Goal: Check status: Check status

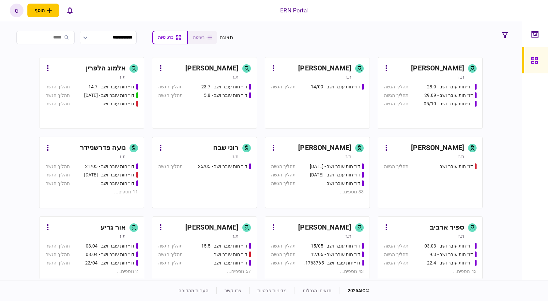
click at [443, 227] on div "ספיר ארביב" at bounding box center [447, 227] width 34 height 10
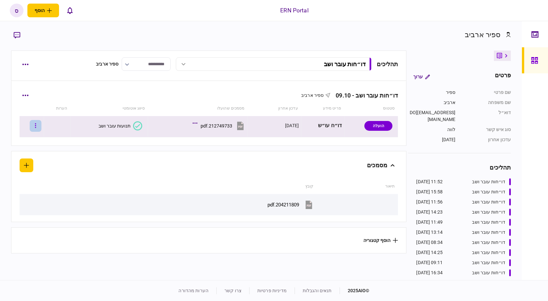
click at [36, 125] on icon "button" at bounding box center [35, 126] width 1 height 6
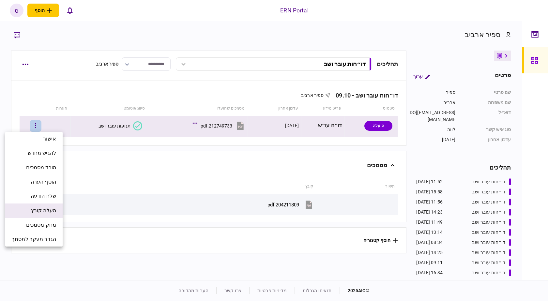
click at [50, 210] on span "העלה קובץ" at bounding box center [43, 211] width 25 height 8
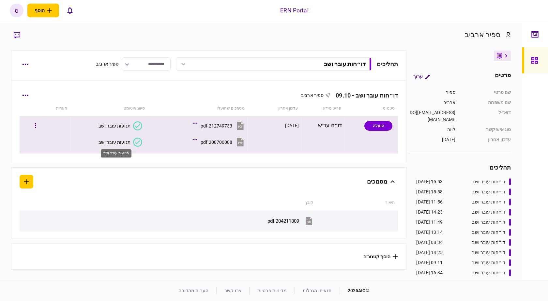
click at [116, 144] on div "תנועות עובר ושב" at bounding box center [115, 142] width 32 height 5
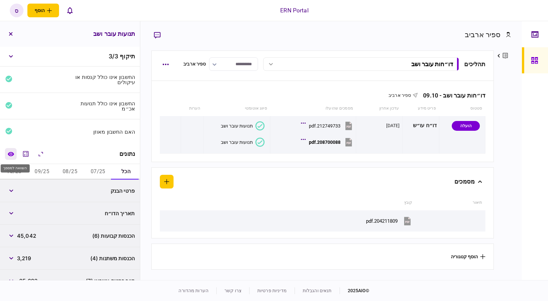
click at [14, 154] on icon "השוואה למסמך" at bounding box center [11, 154] width 6 height 4
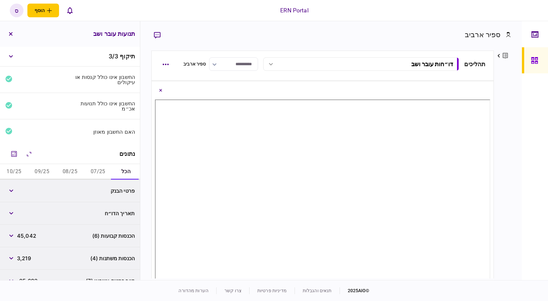
click at [95, 169] on button "07/25" at bounding box center [98, 172] width 28 height 16
click at [12, 191] on icon "button" at bounding box center [11, 191] width 4 height 3
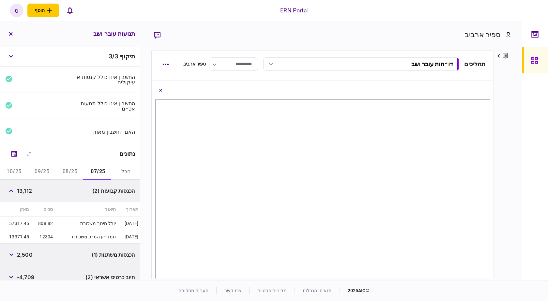
click at [509, 224] on div "פרטים ערוך שם פרטי ספיר שם משפחה ארביב דוא״ל sapirar@ern.co.il סוג איש קשר לווה…" at bounding box center [502, 165] width 17 height 228
click at [28, 260] on div "2,500" at bounding box center [18, 255] width 27 height 12
copy span "2,500"
click at [507, 217] on div "פרטים ערוך שם פרטי ספיר שם משפחה ארביב דוא״ל sapirar@ern.co.il סוג איש קשר לווה…" at bounding box center [502, 165] width 17 height 228
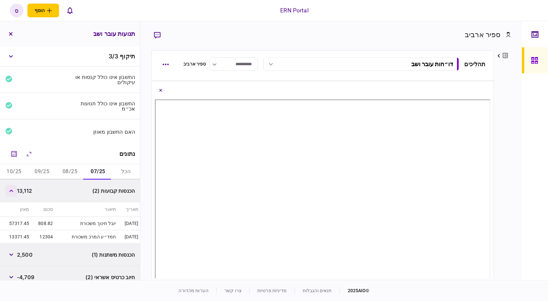
click at [12, 193] on button "button" at bounding box center [11, 191] width 12 height 12
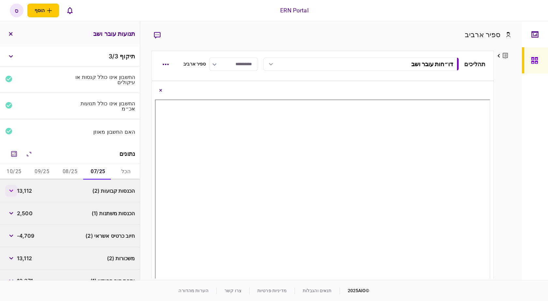
click at [12, 193] on button "button" at bounding box center [11, 191] width 12 height 12
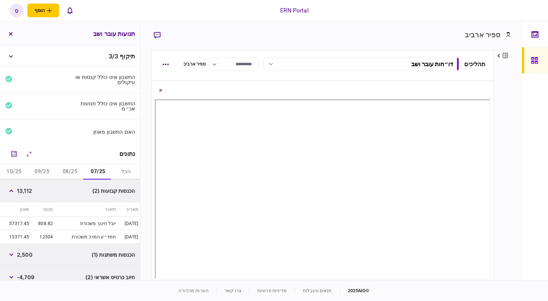
click at [516, 150] on div "ספיר ארביב פרטים ערוך שם פרטי ספיר שם משפחה ארביב דוא״ל sapirar@ern.co.il סוג א…" at bounding box center [331, 150] width 382 height 259
click at [14, 195] on button "button" at bounding box center [11, 191] width 12 height 12
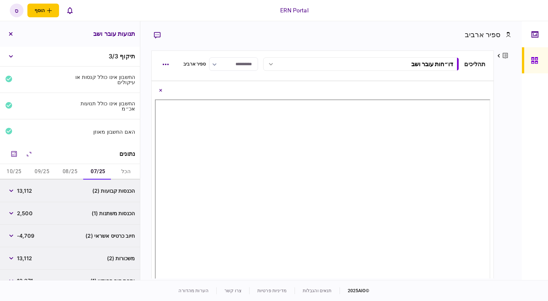
click at [30, 258] on span "13,112" at bounding box center [24, 258] width 15 height 8
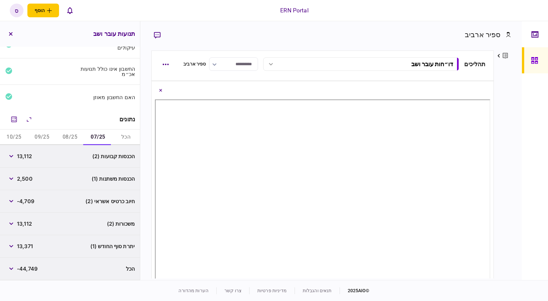
click at [27, 244] on span "13,371" at bounding box center [25, 246] width 16 height 8
copy span "13,371"
click at [510, 101] on div "פרטים ערוך שם פרטי ספיר שם משפחה ארביב דוא״ל sapirar@ern.co.il סוג איש קשר לווה…" at bounding box center [502, 165] width 17 height 228
click at [79, 139] on button "08/25" at bounding box center [70, 137] width 28 height 16
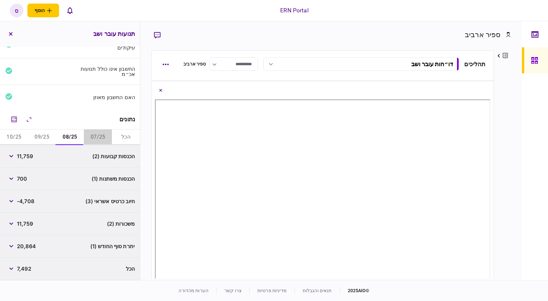
click at [107, 136] on button "07/25" at bounding box center [98, 137] width 28 height 16
click at [71, 138] on button "08/25" at bounding box center [70, 137] width 28 height 16
click at [20, 158] on span "11,759" at bounding box center [25, 156] width 16 height 8
click at [16, 157] on button "button" at bounding box center [11, 156] width 12 height 12
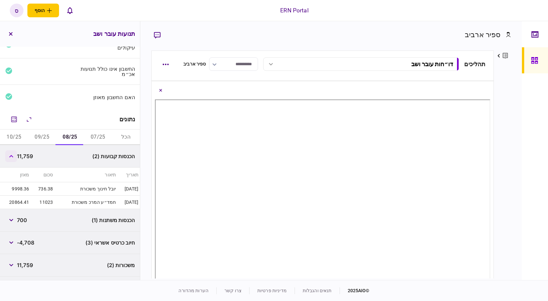
click at [11, 157] on icon "button" at bounding box center [11, 156] width 4 height 3
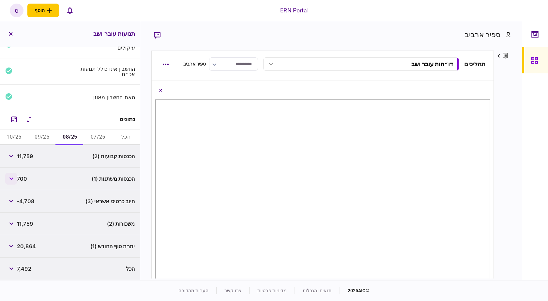
click at [9, 176] on button "button" at bounding box center [11, 179] width 12 height 12
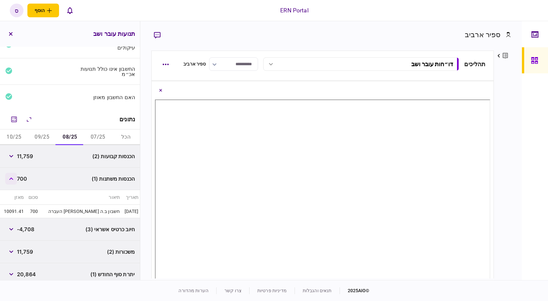
click at [13, 183] on button "button" at bounding box center [11, 179] width 12 height 12
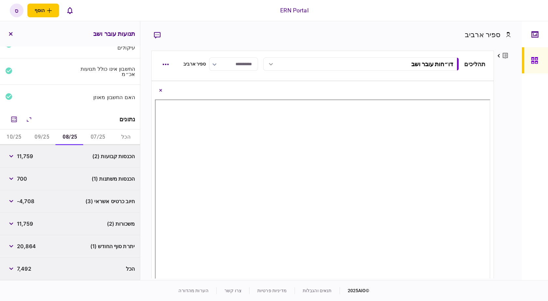
click at [508, 116] on div "פרטים ערוך שם פרטי ספיר שם משפחה ארביב דוא״ל sapirar@ern.co.il סוג איש קשר לווה…" at bounding box center [502, 165] width 17 height 228
click at [11, 161] on button "button" at bounding box center [11, 156] width 12 height 12
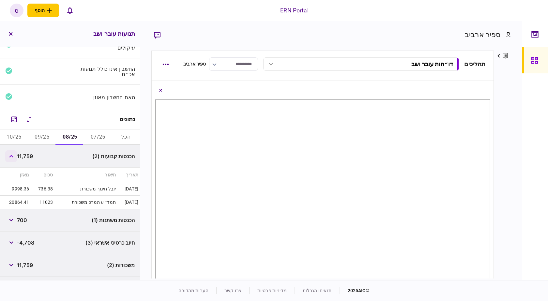
click at [11, 161] on button "button" at bounding box center [11, 156] width 12 height 12
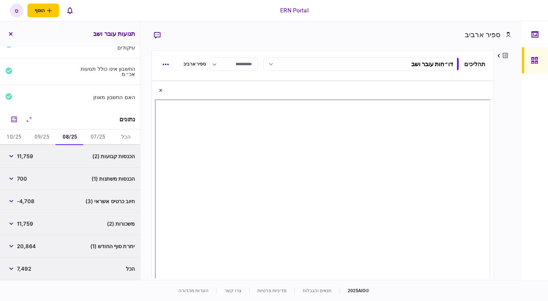
click at [25, 246] on span "20,864" at bounding box center [26, 246] width 19 height 8
copy span "20,864"
click at [502, 148] on div "פרטים ערוך שם פרטי ספיר שם משפחה ארביב דוא״ל sapirar@ern.co.il סוג איש קשר לווה…" at bounding box center [502, 165] width 17 height 228
click at [44, 139] on button "09/25" at bounding box center [42, 137] width 28 height 16
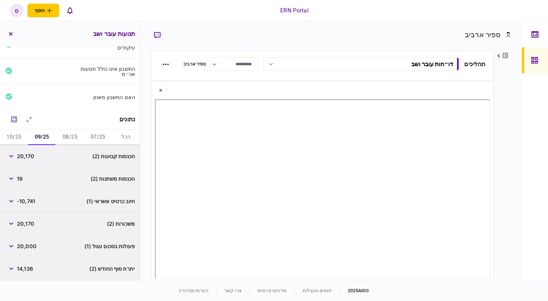
click at [508, 124] on div "פרטים ערוך שם פרטי ספיר שם משפחה ארביב דוא״ל sapirar@ern.co.il סוג איש קשר לווה…" at bounding box center [502, 165] width 17 height 228
click at [13, 157] on icon "button" at bounding box center [11, 156] width 4 height 3
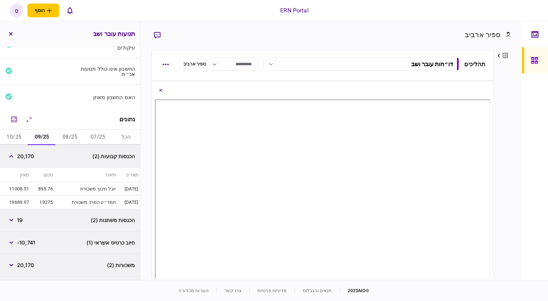
click at [22, 158] on span "20,170" at bounding box center [25, 156] width 17 height 8
copy span "20,170"
click at [513, 160] on div "ספיר ארביב פרטים ערוך שם פרטי ספיר שם משפחה ארביב דוא״ל sapirar@ern.co.il סוג א…" at bounding box center [331, 150] width 382 height 259
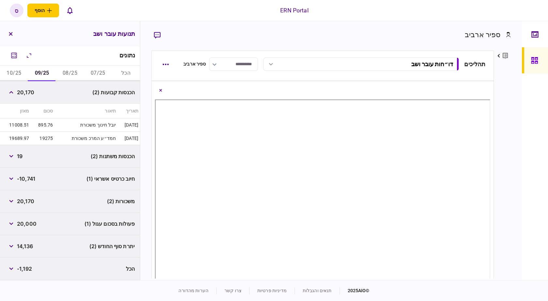
click at [500, 173] on div "פרטים ערוך שם פרטי ספיר שם משפחה ארביב דוא״ל sapirar@ern.co.il סוג איש קשר לווה…" at bounding box center [502, 165] width 17 height 228
